Goal: Use online tool/utility: Utilize a website feature to perform a specific function

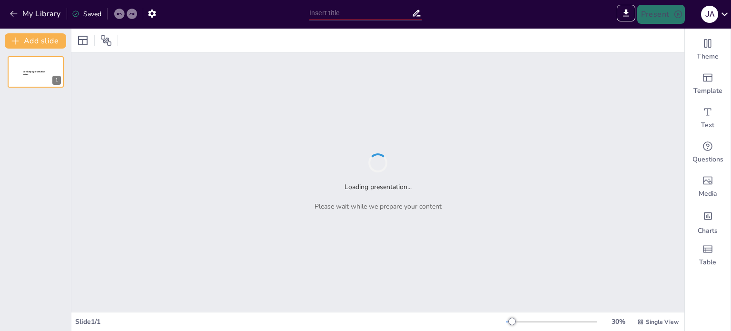
type input "Sendsteps presentation"
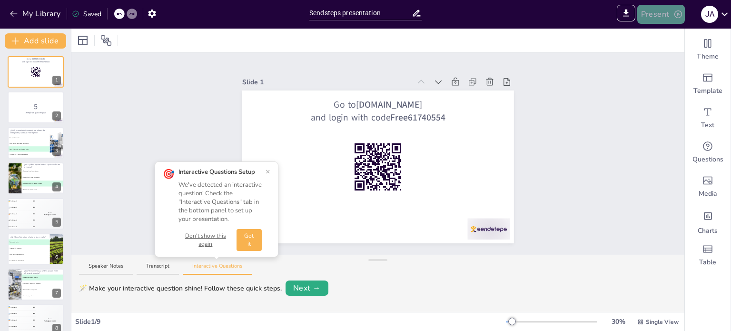
click at [660, 19] on button "Present" at bounding box center [661, 14] width 48 height 19
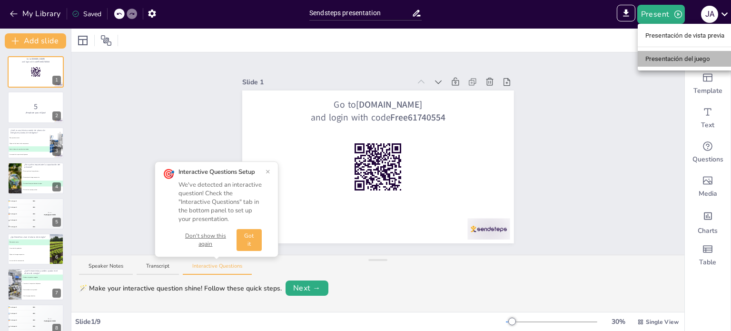
click at [678, 62] on font "Presentación del juego" at bounding box center [678, 58] width 65 height 7
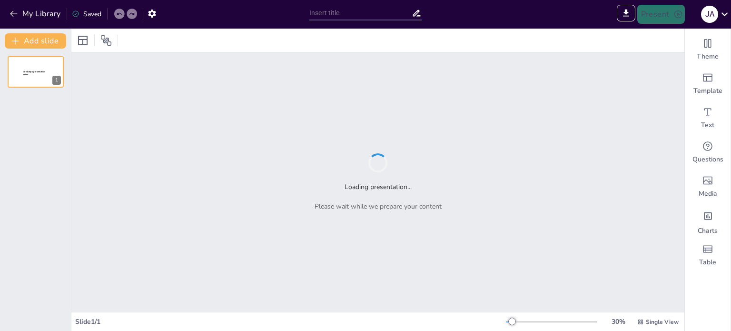
type input "Sendsteps presentation"
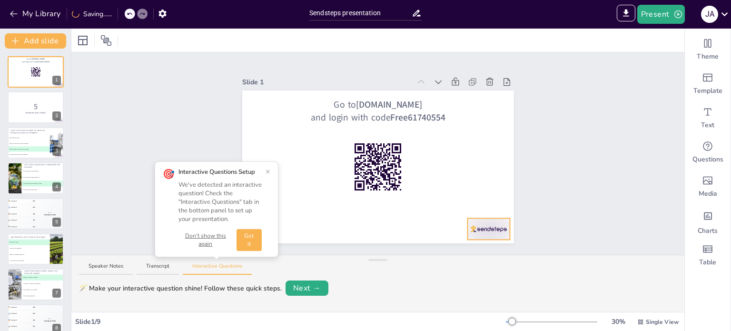
drag, startPoint x: 472, startPoint y: 222, endPoint x: 486, endPoint y: 211, distance: 17.2
click at [486, 218] on div at bounding box center [488, 228] width 42 height 21
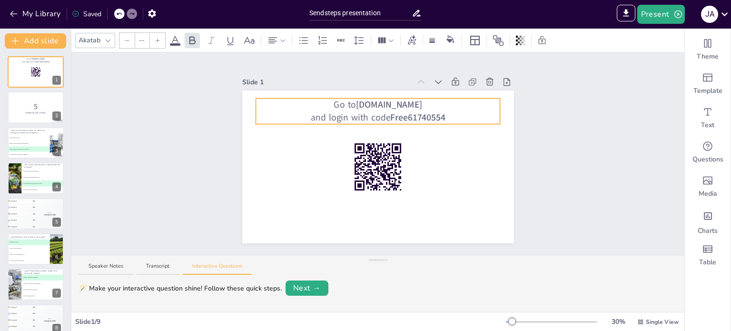
type input "64"
click at [374, 116] on p "and login with code Free61740554" at bounding box center [378, 117] width 245 height 13
click at [333, 99] on div at bounding box center [378, 101] width 245 height 4
click at [395, 100] on icon at bounding box center [400, 103] width 11 height 11
click at [587, 83] on div "Slide 1 Go to [DOMAIN_NAME] and login with code Free61740554 Slide 2 5 ¡Prepára…" at bounding box center [377, 153] width 613 height 202
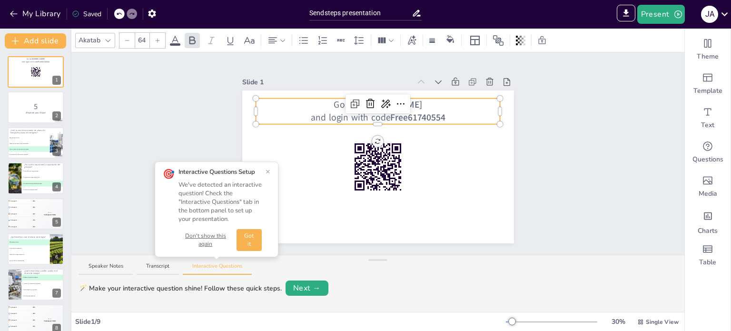
click at [410, 111] on strong "Free61740554" at bounding box center [417, 117] width 55 height 12
drag, startPoint x: 453, startPoint y: 111, endPoint x: 326, endPoint y: 107, distance: 127.2
click at [326, 111] on p "and login with code Free6140554" at bounding box center [378, 117] width 245 height 13
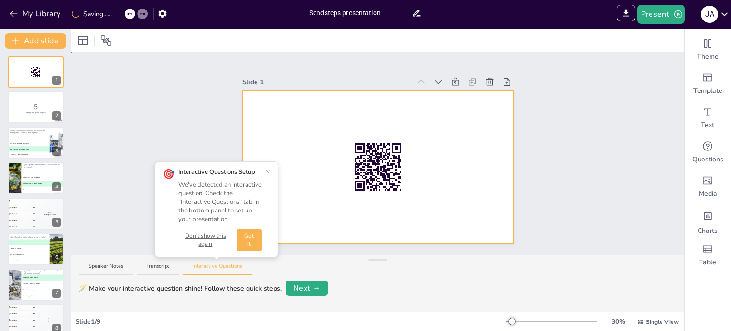
click at [368, 116] on div at bounding box center [378, 166] width 272 height 153
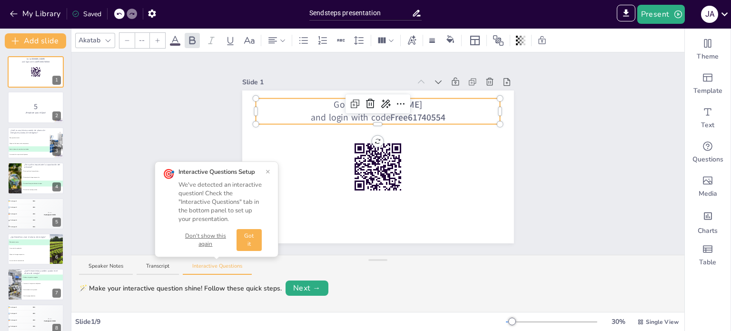
type input "64"
click at [398, 106] on div "Go to [DOMAIN_NAME] and login with code Free61740554" at bounding box center [378, 166] width 272 height 153
click at [398, 106] on div at bounding box center [400, 103] width 15 height 15
click at [428, 111] on strong "Free61740554" at bounding box center [417, 117] width 55 height 12
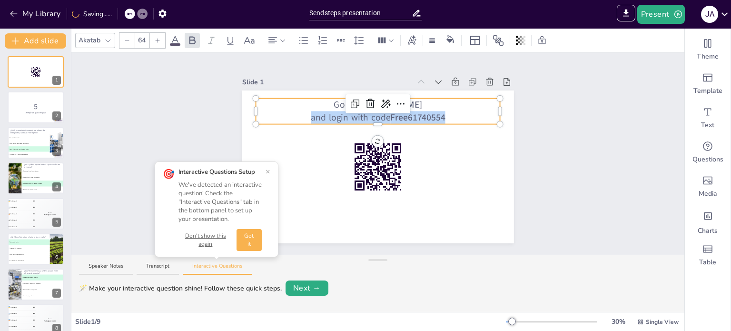
click at [428, 111] on strong "Free61740554" at bounding box center [417, 117] width 55 height 12
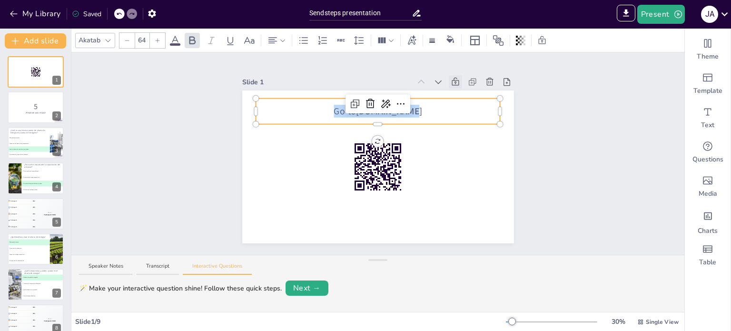
drag, startPoint x: 436, startPoint y: 109, endPoint x: 450, endPoint y: 78, distance: 33.6
click at [450, 78] on div "Slide 1 Go to [DOMAIN_NAME]" at bounding box center [378, 159] width 272 height 168
click at [579, 201] on div "Slide 1 FAVOR DE ESCANEAR Slide 2 5 ¡Prepárate para el Quiz! Slide 3 ¿Cuál es u…" at bounding box center [377, 153] width 613 height 202
